Goal: Information Seeking & Learning: Find specific fact

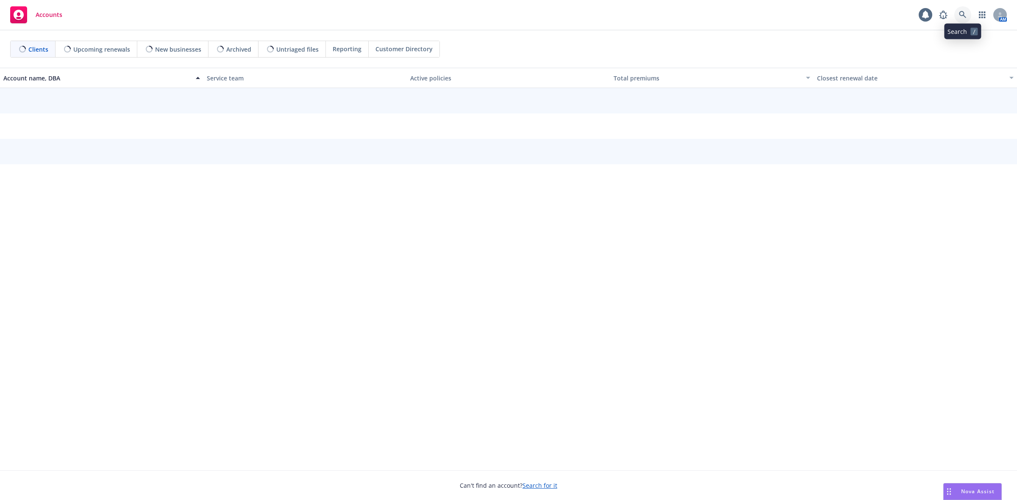
click at [961, 17] on icon at bounding box center [963, 15] width 8 height 8
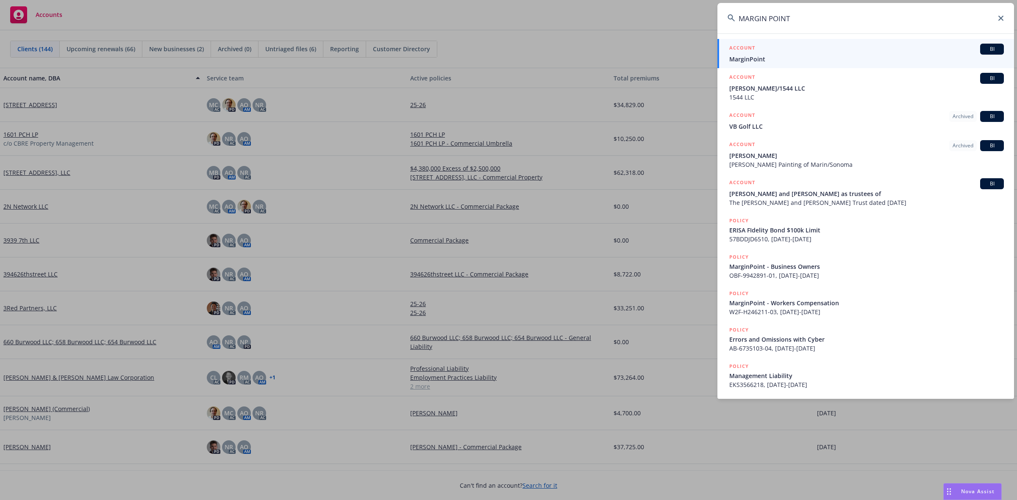
type input "MARGIN POINT"
click at [820, 47] on div "ACCOUNT BI" at bounding box center [866, 49] width 274 height 11
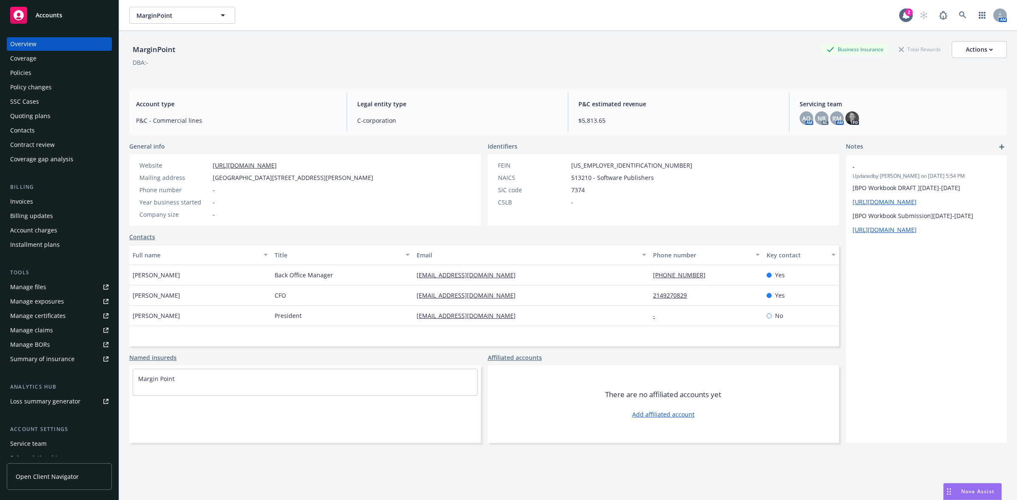
click at [39, 64] on div "Coverage" at bounding box center [59, 59] width 98 height 14
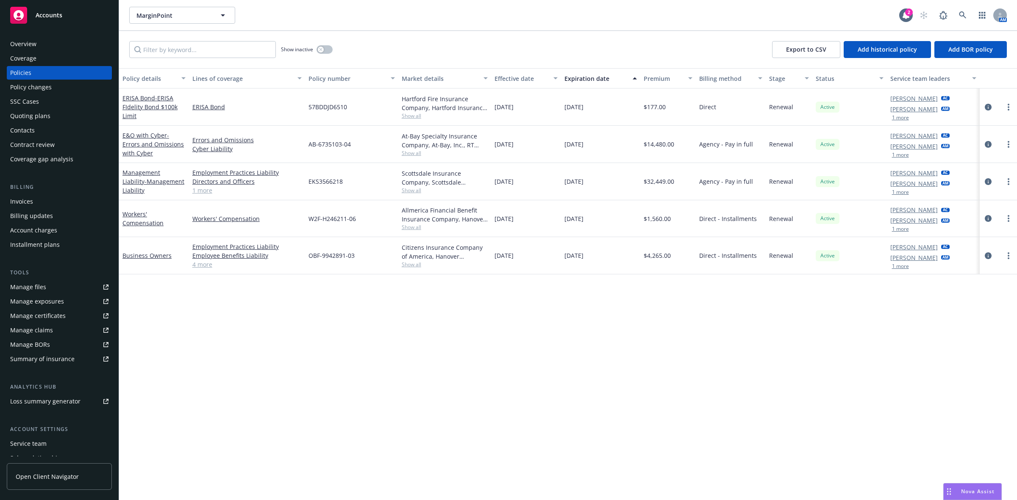
click at [410, 227] on span "Show all" at bounding box center [445, 227] width 86 height 7
click at [355, 221] on span "W2F-H246211-06" at bounding box center [331, 218] width 47 height 9
drag, startPoint x: 368, startPoint y: 218, endPoint x: 276, endPoint y: 226, distance: 92.2
click at [276, 226] on div "Workers' Compensation Workers' Compensation W2F-H246211-06 Allmerica Financial …" at bounding box center [568, 218] width 898 height 37
copy div "W2F-H246211-06"
